Goal: Task Accomplishment & Management: Complete application form

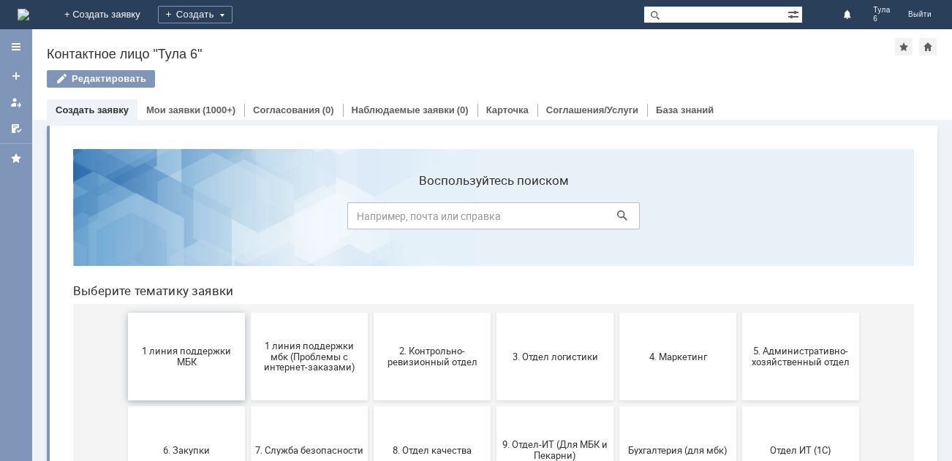
click at [187, 361] on span "1 линия поддержки МБК" at bounding box center [186, 357] width 108 height 22
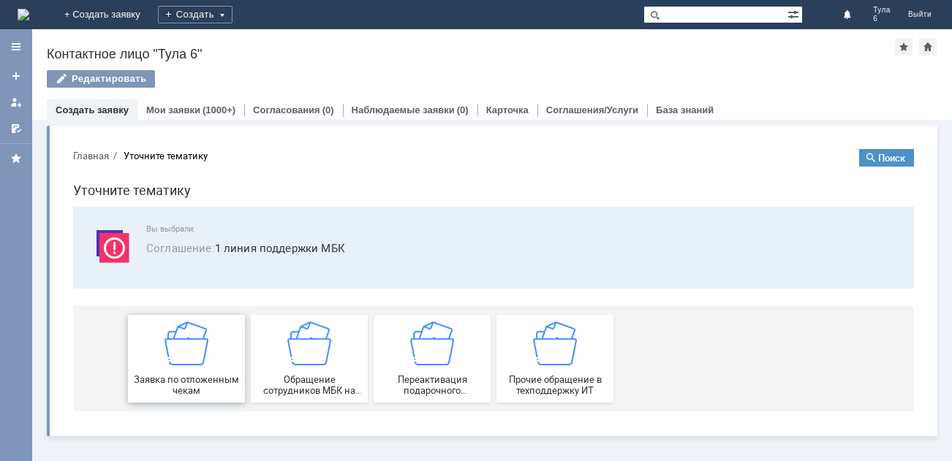
click at [193, 355] on img at bounding box center [187, 344] width 44 height 44
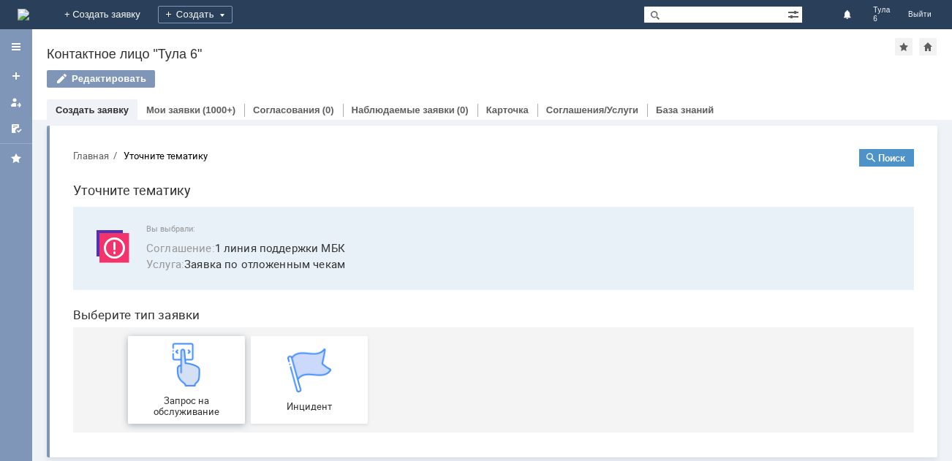
click at [194, 370] on img at bounding box center [187, 365] width 44 height 44
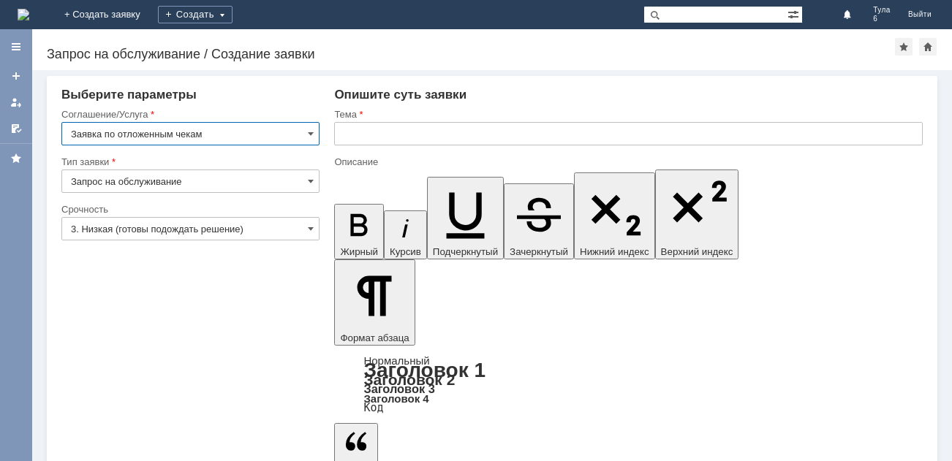
click at [109, 229] on input "3. Низкая (готовы подождать решение)" at bounding box center [190, 228] width 258 height 23
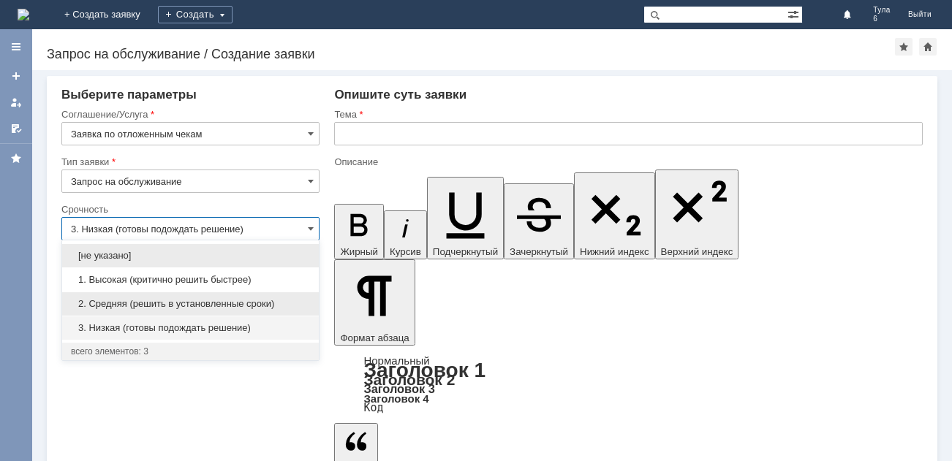
click at [126, 298] on span "2. Средняя (решить в установленные сроки)" at bounding box center [190, 304] width 239 height 12
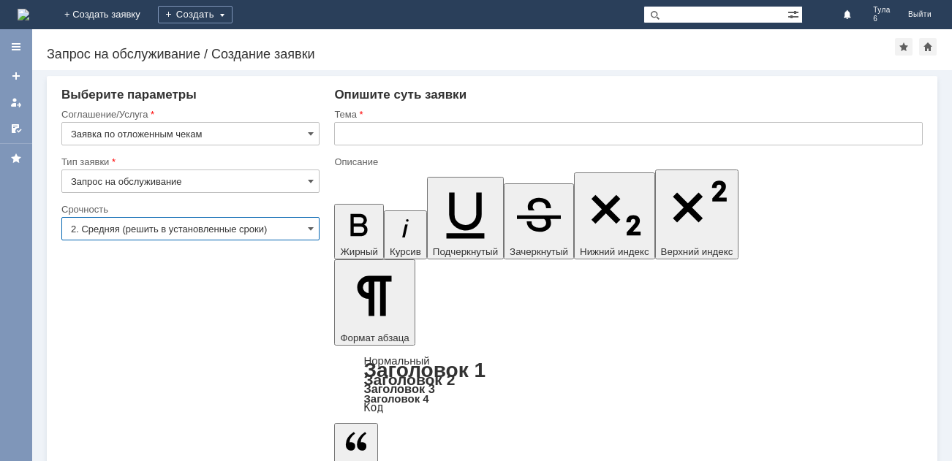
type input "2. Средняя (решить в установленные сроки)"
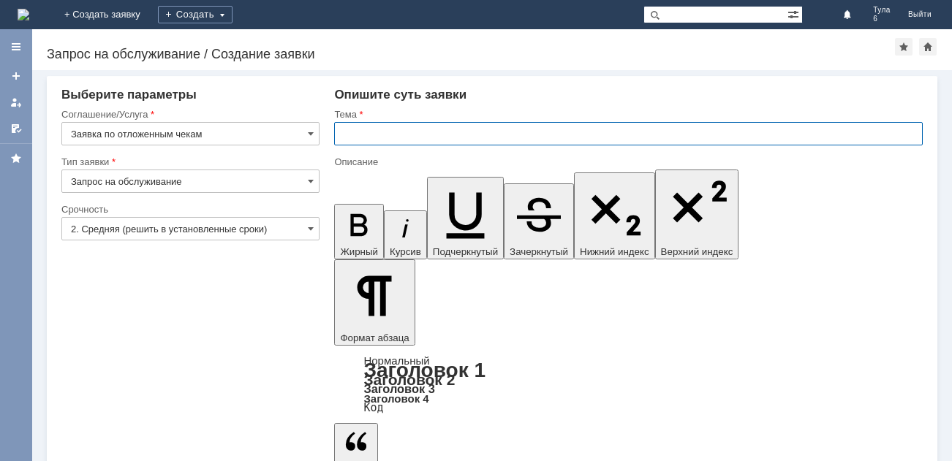
click at [369, 131] on input "text" at bounding box center [628, 133] width 589 height 23
type input "отл чеки [DATE]"
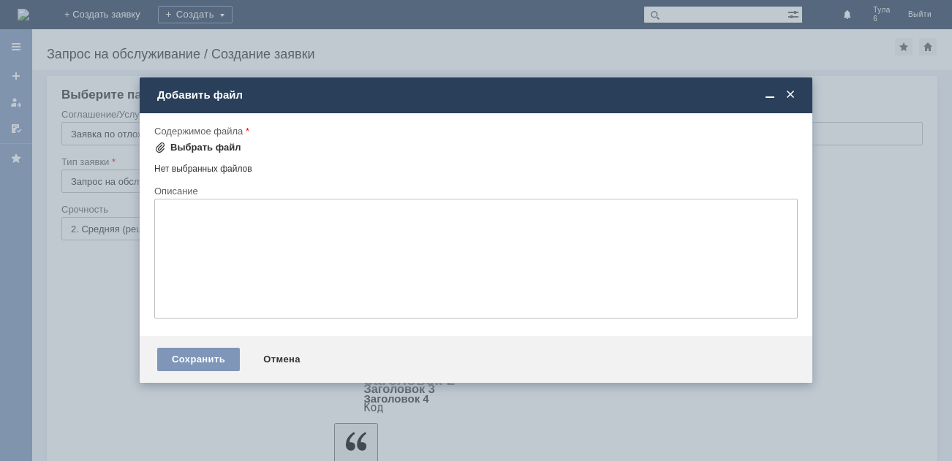
click at [184, 145] on div "Выбрать файл" at bounding box center [205, 148] width 71 height 12
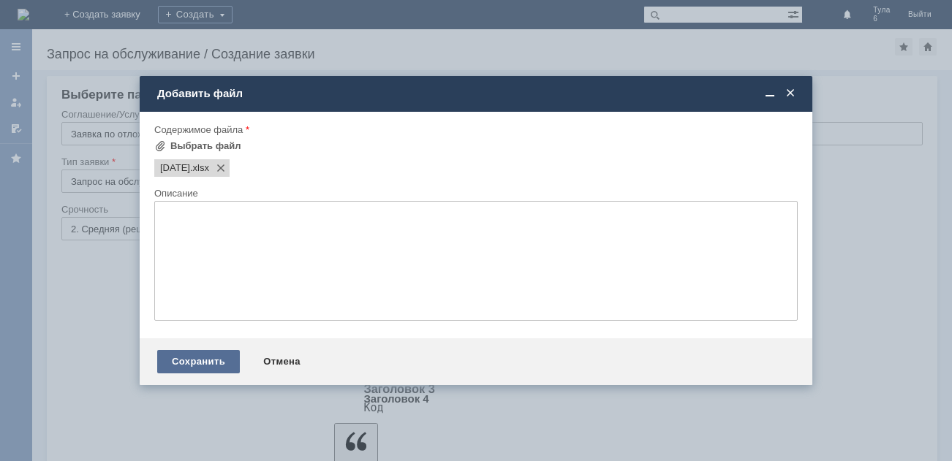
click at [190, 360] on div "Сохранить" at bounding box center [198, 361] width 83 height 23
